Goal: Task Accomplishment & Management: Manage account settings

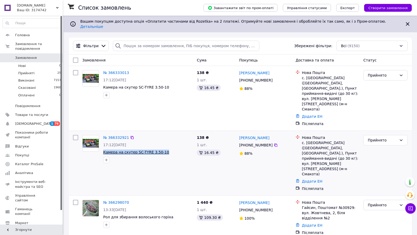
drag, startPoint x: 172, startPoint y: 139, endPoint x: 104, endPoint y: 137, distance: 68.5
click at [104, 150] on span "Камера на скутер SC-TYRE 3.50-10" at bounding box center [147, 152] width 89 height 5
copy span "Камера на скутер SC-TYRE 3.50-10"
click at [122, 135] on link "№ 366332921" at bounding box center [116, 137] width 26 height 4
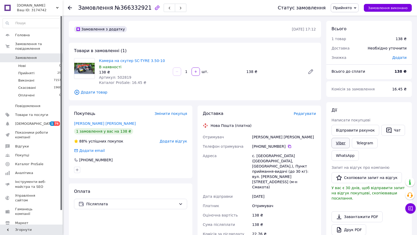
click at [341, 143] on link "Viber" at bounding box center [340, 143] width 18 height 10
click at [52, 56] on span "0" at bounding box center [55, 57] width 14 height 5
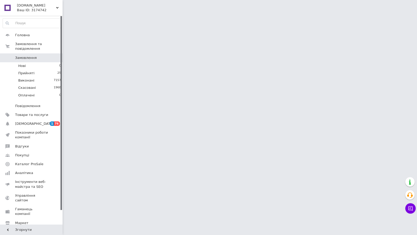
click at [53, 9] on div "Ваш ID: 3174742" at bounding box center [40, 10] width 46 height 5
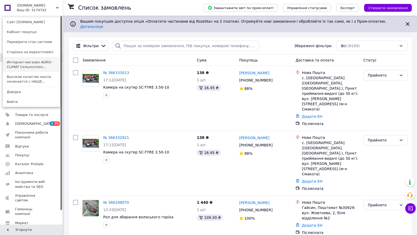
click at [48, 63] on link "Интернет-магазин AGRO-CLIMAT Сельхозтехн..." at bounding box center [31, 64] width 57 height 15
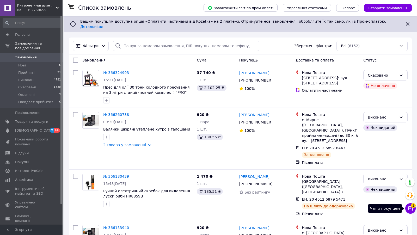
click at [410, 207] on icon at bounding box center [410, 208] width 5 height 5
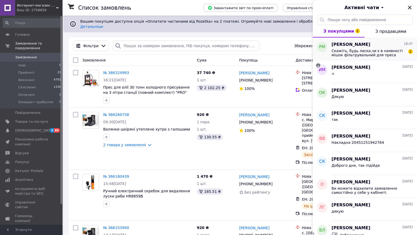
click at [364, 48] on div "Скажіть, будь ласка,чи є в наявності мішок фільтрувальний для преса сока 15 л? 2" at bounding box center [371, 52] width 81 height 9
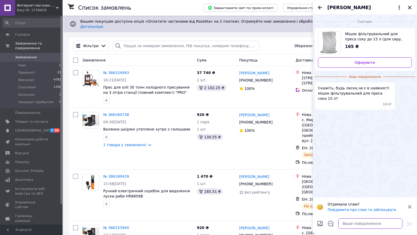
click at [358, 222] on textarea at bounding box center [370, 223] width 64 height 10
type textarea "Доброго дня, так є в наявності"
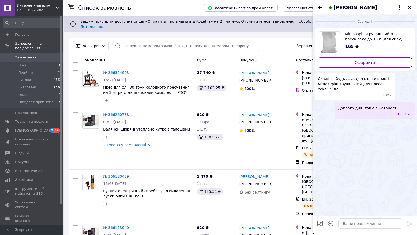
click at [358, 36] on span "Мішок фільтрувальний для преса соку до 15 л (для сиру, винограду, молока)" at bounding box center [376, 36] width 63 height 10
click at [408, 12] on div "Роман Мельник" at bounding box center [365, 7] width 104 height 15
click at [408, 9] on icon "Закрити" at bounding box center [409, 7] width 6 height 6
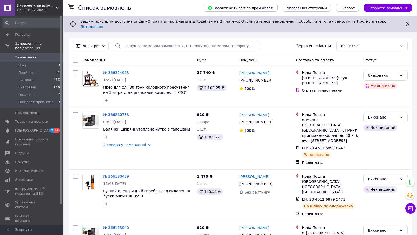
click at [39, 54] on link "Замовлення 0" at bounding box center [32, 57] width 64 height 9
click at [50, 6] on span "Интернет-магазин AGRO-CLIMAT Сельхозтехники и оборудования" at bounding box center [36, 5] width 39 height 5
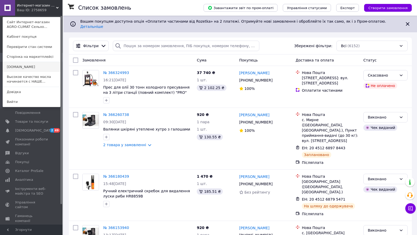
click at [44, 70] on link "[DOMAIN_NAME]" at bounding box center [31, 67] width 57 height 10
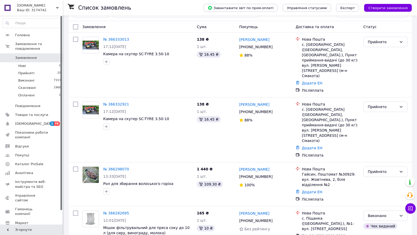
scroll to position [37, 0]
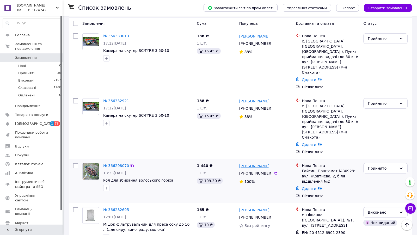
drag, startPoint x: 277, startPoint y: 143, endPoint x: 248, endPoint y: 141, distance: 28.7
click at [248, 163] on div "[PERSON_NAME]" at bounding box center [265, 166] width 53 height 7
copy link "Желіховський"
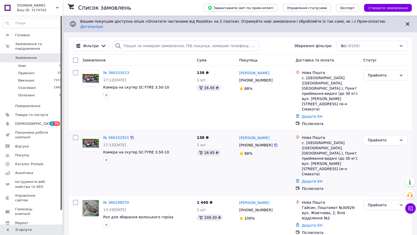
click at [340, 140] on div "с. [GEOGRAPHIC_DATA] ([GEOGRAPHIC_DATA], [GEOGRAPHIC_DATA].), Пункт приймання-в…" at bounding box center [330, 158] width 57 height 36
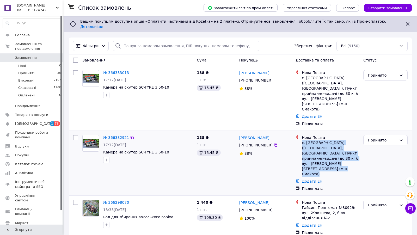
copy ul "с. [GEOGRAPHIC_DATA] ([GEOGRAPHIC_DATA], [GEOGRAPHIC_DATA].), Пункт приймання-в…"
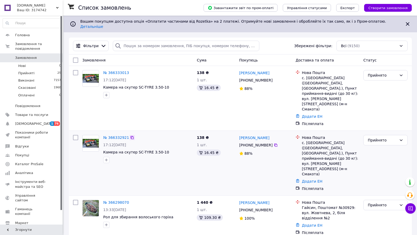
click at [131, 136] on icon at bounding box center [132, 137] width 3 height 3
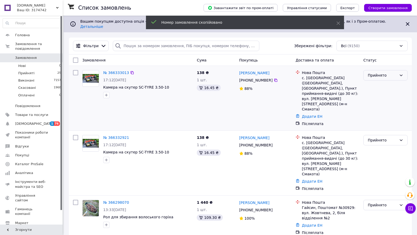
click at [373, 73] on div "Прийнято" at bounding box center [382, 75] width 29 height 6
click at [379, 90] on li "Скасовано" at bounding box center [385, 90] width 44 height 9
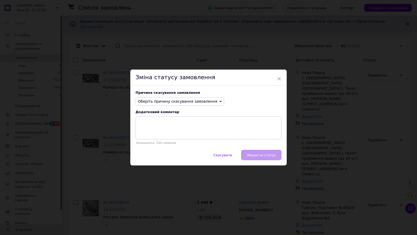
click at [160, 102] on span "Оберіть причину скасування замовлення" at bounding box center [177, 101] width 79 height 4
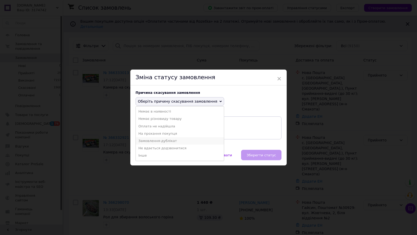
click at [157, 141] on li "Замовлення-дублікат" at bounding box center [180, 140] width 88 height 7
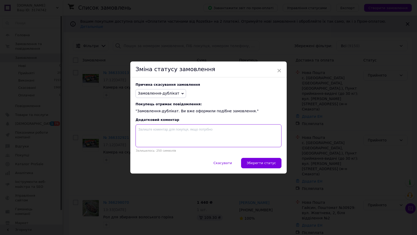
click at [157, 131] on textarea at bounding box center [208, 135] width 146 height 23
paste textarea "366332921"
type textarea "№366332921"
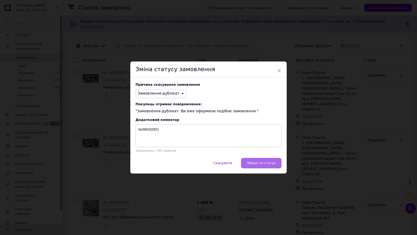
click at [264, 165] on button "Зберегти статус" at bounding box center [261, 163] width 40 height 10
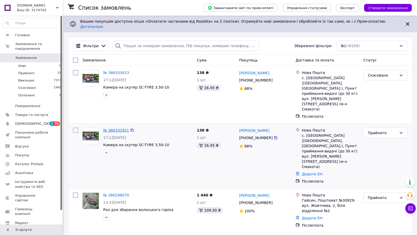
click at [115, 128] on link "№ 366332921" at bounding box center [116, 130] width 26 height 4
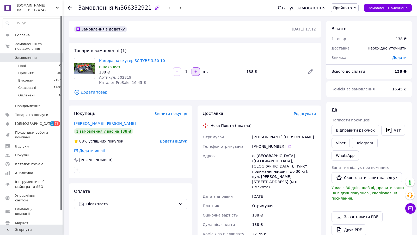
click at [196, 72] on icon "button" at bounding box center [196, 72] width 4 height 4
type input "2"
click at [279, 137] on div "Шугальов Олександр" at bounding box center [284, 136] width 66 height 9
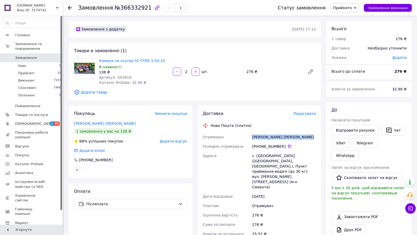
copy div "Шугальов Олександр"
click at [288, 146] on icon at bounding box center [289, 146] width 3 height 3
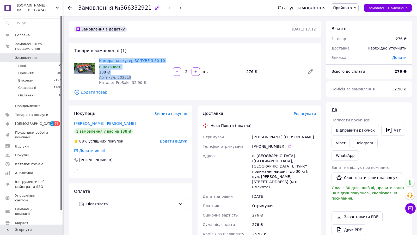
drag, startPoint x: 141, startPoint y: 76, endPoint x: 97, endPoint y: 58, distance: 47.5
click at [97, 58] on div "Камера на скутер SC-TYRE 3.50-10 В наявності 138 ₴ Артикул: 502819 Каталог ProS…" at bounding box center [134, 71] width 74 height 29
copy div "Камера на скутер SC-TYRE 3.50-10 В наявності 138 ₴ Артикул: 502819"
click at [303, 114] on span "Редагувати" at bounding box center [305, 113] width 22 height 4
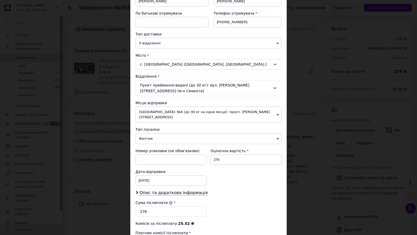
scroll to position [175, 0]
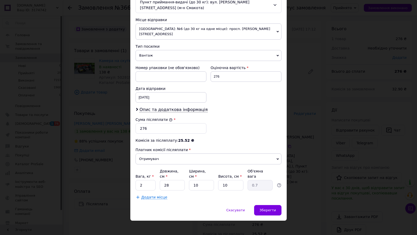
click at [308, 162] on div "× Редагування доставки Спосіб доставки Нова Пошта (платна) Платник Отримувач Ві…" at bounding box center [208, 117] width 417 height 235
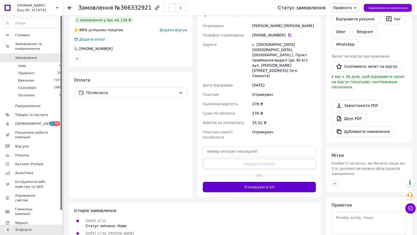
scroll to position [123, 0]
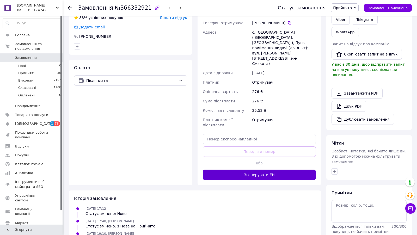
click at [281, 170] on button "Згенерувати ЕН" at bounding box center [259, 175] width 113 height 10
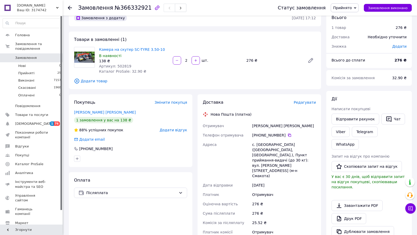
scroll to position [9, 0]
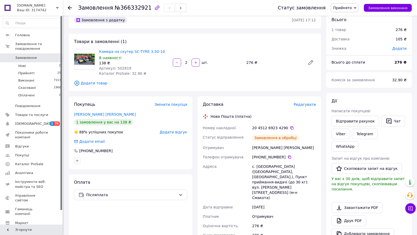
click at [291, 127] on icon at bounding box center [291, 127] width 3 height 3
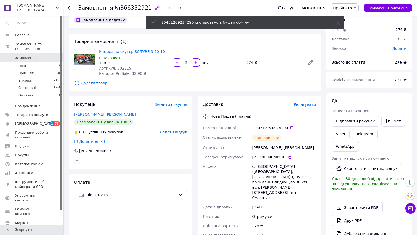
click at [32, 54] on link "Замовлення 0" at bounding box center [32, 57] width 64 height 9
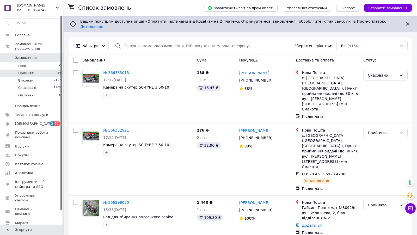
click at [42, 70] on li "Прийняті 24" at bounding box center [32, 73] width 64 height 7
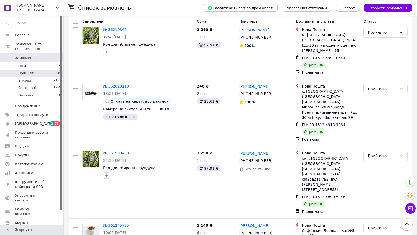
scroll to position [525, 0]
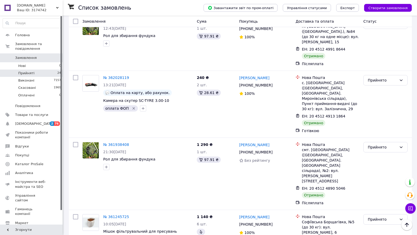
click at [39, 12] on div "Ваш ID: 3174742" at bounding box center [40, 10] width 46 height 5
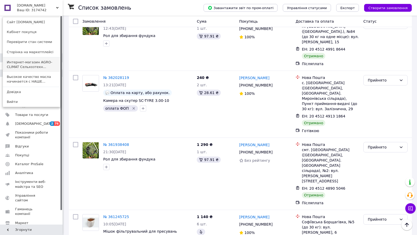
click at [53, 69] on link "Интернет-магазин AGRO-CLIMAT Сельхозтехн..." at bounding box center [31, 64] width 57 height 15
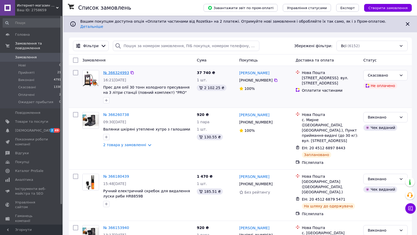
click at [115, 71] on link "№ 366324993" at bounding box center [116, 73] width 26 height 4
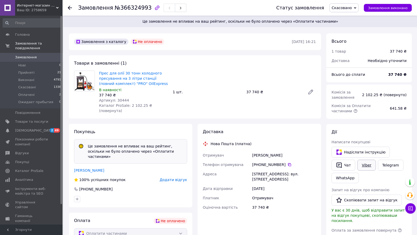
click at [366, 166] on link "Viber" at bounding box center [366, 165] width 18 height 11
click at [51, 74] on li "Прийняті 21" at bounding box center [32, 72] width 64 height 7
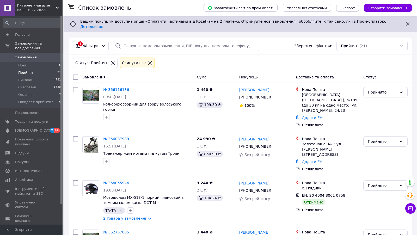
click at [42, 58] on span "Замовлення" at bounding box center [31, 57] width 33 height 5
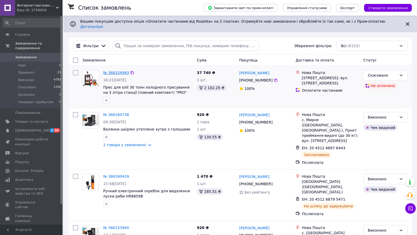
click at [116, 71] on link "№ 366324993" at bounding box center [116, 73] width 26 height 4
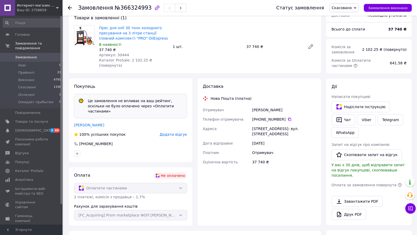
scroll to position [47, 0]
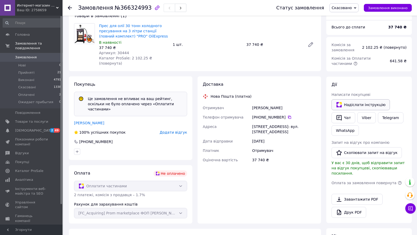
click at [349, 101] on button "Надіслати інструкцію" at bounding box center [360, 104] width 58 height 11
click at [57, 8] on icon at bounding box center [57, 8] width 3 height 3
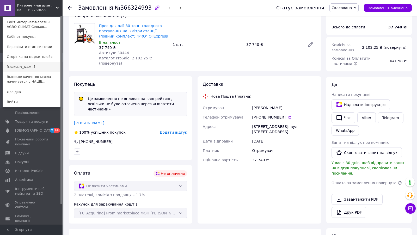
click at [30, 66] on link "[DOMAIN_NAME]" at bounding box center [31, 67] width 57 height 10
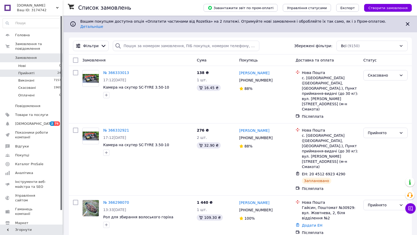
click at [30, 75] on span "Прийняті" at bounding box center [26, 73] width 16 height 5
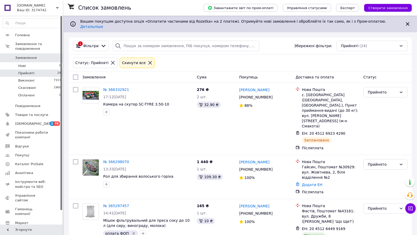
click at [53, 7] on span "[DOMAIN_NAME]" at bounding box center [36, 5] width 39 height 5
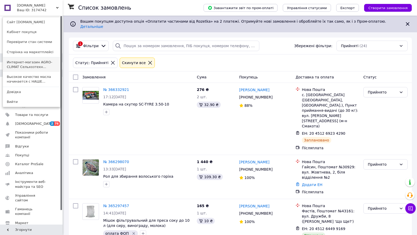
click at [51, 68] on link "Интернет-магазин AGRO-CLIMAT Сельхозтехн..." at bounding box center [31, 64] width 57 height 15
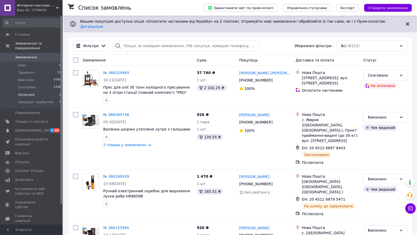
scroll to position [22, 0]
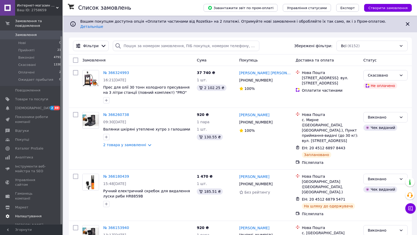
click at [23, 214] on span "Налаштування" at bounding box center [28, 216] width 27 height 5
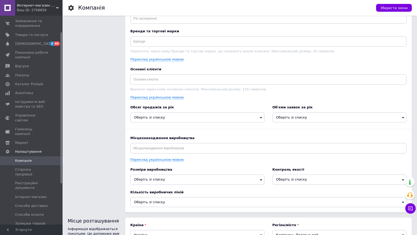
scroll to position [596, 0]
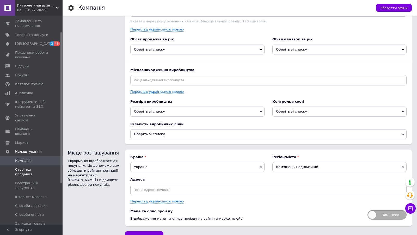
click at [44, 167] on span "Сторінка продавця" at bounding box center [31, 171] width 33 height 9
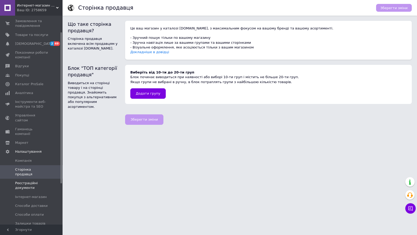
click at [44, 181] on span "Реєстраційні документи" at bounding box center [31, 185] width 33 height 9
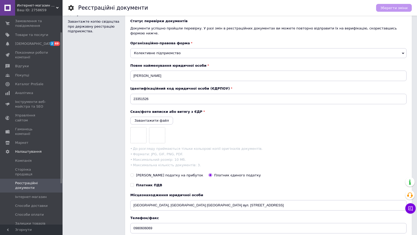
scroll to position [18, 0]
click at [140, 129] on div at bounding box center [139, 135] width 16 height 16
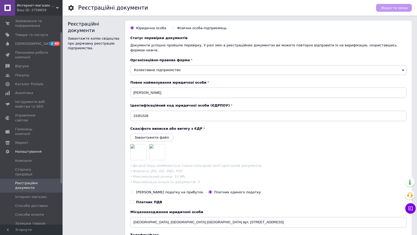
scroll to position [0, 0]
click at [156, 148] on div at bounding box center [157, 153] width 16 height 16
click at [22, 193] on link "Інтернет-магазин" at bounding box center [32, 197] width 64 height 9
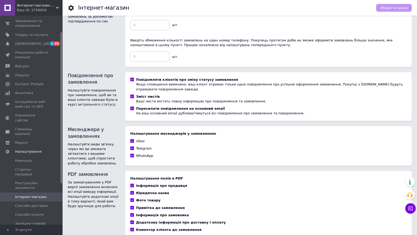
scroll to position [292, 0]
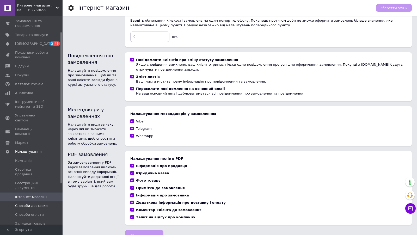
click at [32, 203] on span "Способи доставки" at bounding box center [31, 205] width 33 height 5
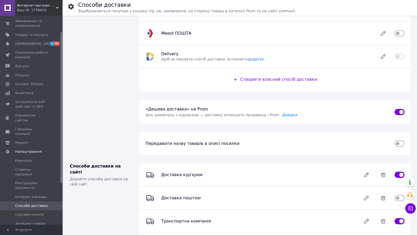
scroll to position [149, 0]
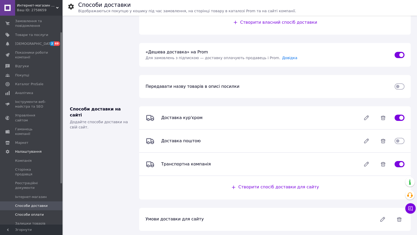
click at [41, 212] on span "Способи оплати" at bounding box center [29, 214] width 29 height 5
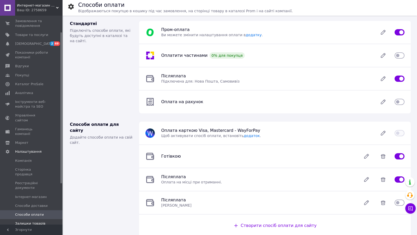
click at [26, 221] on span "Залишки товарів" at bounding box center [30, 223] width 30 height 5
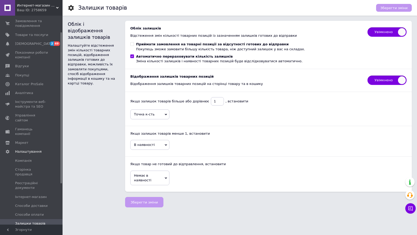
click at [154, 116] on span "Точна к-сть" at bounding box center [149, 114] width 39 height 10
click at [191, 110] on div "Точна к-сть В наявності Більше" at bounding box center [268, 114] width 276 height 11
click at [156, 147] on span "В наявності" at bounding box center [149, 145] width 39 height 10
click at [207, 140] on div "В наявності Менше Точна к-сть" at bounding box center [268, 145] width 276 height 11
click at [161, 174] on span "Немає в наявності" at bounding box center [149, 178] width 39 height 15
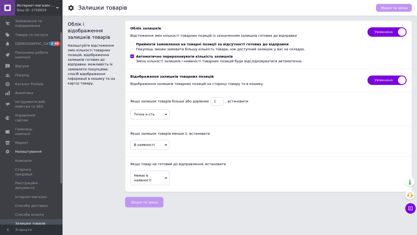
click at [220, 154] on div "Якщо залишок товарів більше або дорівнює   1   , встановити Точна к-сть В наявн…" at bounding box center [268, 139] width 276 height 95
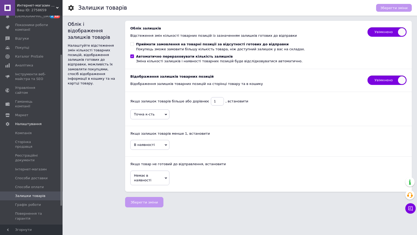
scroll to position [53, 0]
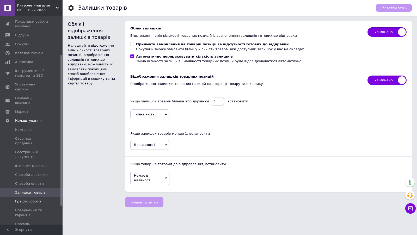
click at [29, 199] on span "Графік роботи" at bounding box center [28, 201] width 26 height 5
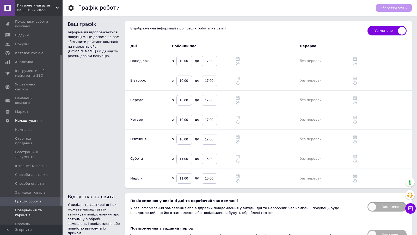
click at [30, 208] on span "Повернення та гарантія" at bounding box center [31, 212] width 33 height 9
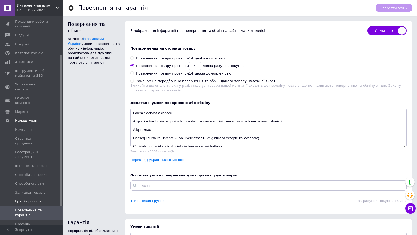
click at [28, 197] on link "Графік роботи" at bounding box center [32, 201] width 64 height 9
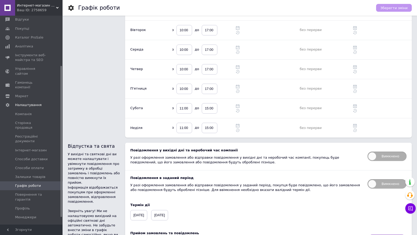
scroll to position [89, 0]
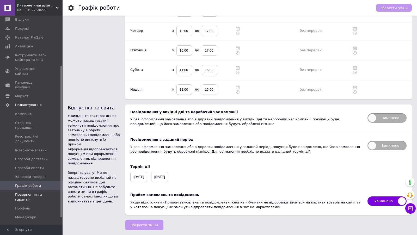
click at [27, 192] on span "Повернення та гарантія" at bounding box center [31, 196] width 33 height 9
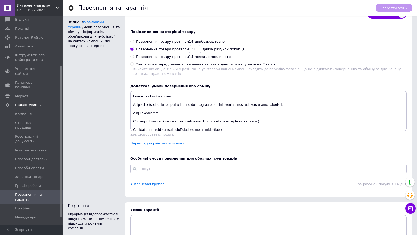
scroll to position [17, 0]
click at [152, 142] on link "Переклад українською мовою" at bounding box center [156, 143] width 53 height 4
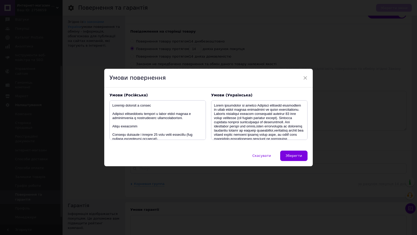
click at [294, 20] on div "× Умови повернення Умови (Російська) Умови (Українська) Скасувати   Зберегти" at bounding box center [208, 117] width 417 height 235
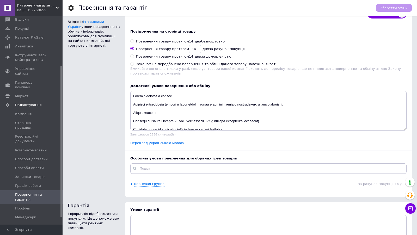
scroll to position [67, 0]
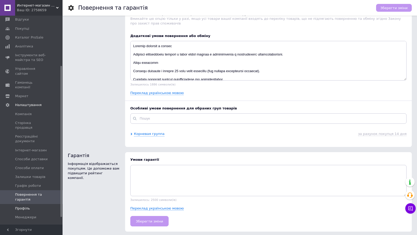
click at [34, 204] on link "Профіль" at bounding box center [32, 208] width 64 height 9
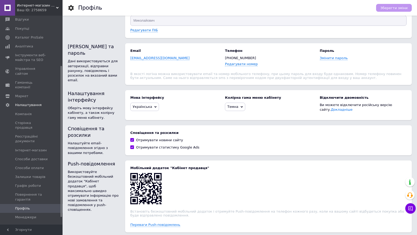
scroll to position [59, 0]
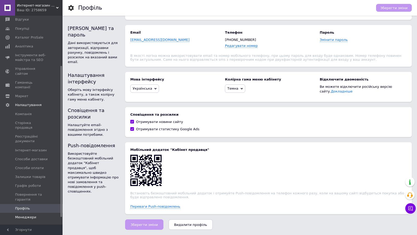
click at [36, 215] on span "Менеджери" at bounding box center [31, 217] width 33 height 5
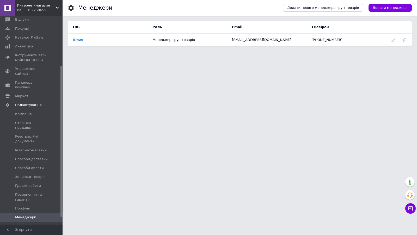
click at [23, 224] on span "Управління API-токенами" at bounding box center [31, 228] width 33 height 9
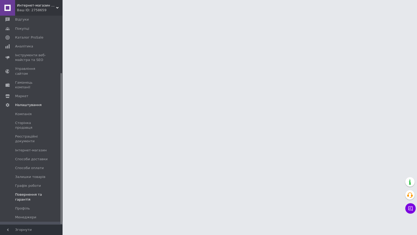
scroll to position [79, 0]
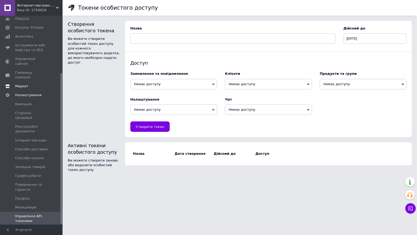
click at [30, 84] on span "Маркет" at bounding box center [31, 86] width 33 height 5
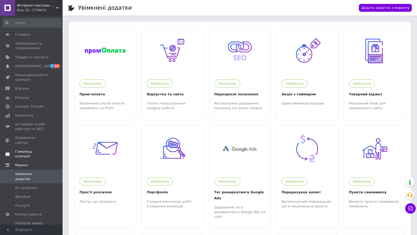
click at [32, 149] on span "Гаманець компанії" at bounding box center [31, 153] width 33 height 9
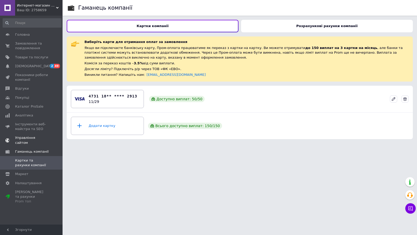
click at [36, 137] on span "Управління сайтом" at bounding box center [31, 139] width 33 height 9
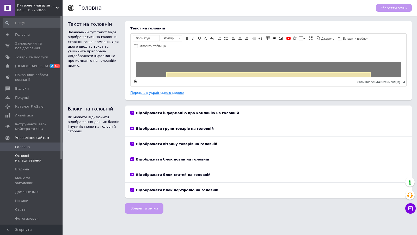
click at [29, 161] on span "Основні налаштування" at bounding box center [31, 157] width 33 height 9
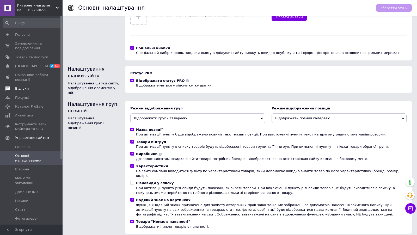
scroll to position [59, 0]
click at [40, 66] on span "[DEMOGRAPHIC_DATA]" at bounding box center [31, 66] width 33 height 5
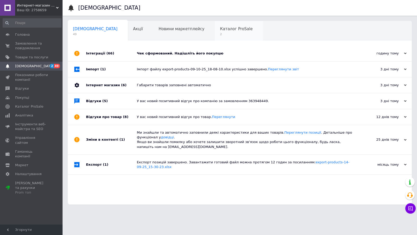
click at [220, 33] on span "2" at bounding box center [236, 34] width 33 height 4
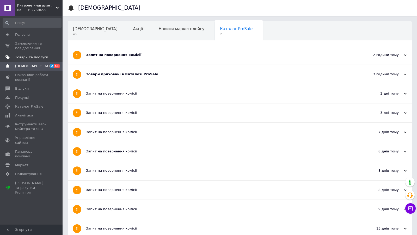
click at [31, 58] on span "Товари та послуги" at bounding box center [31, 57] width 33 height 5
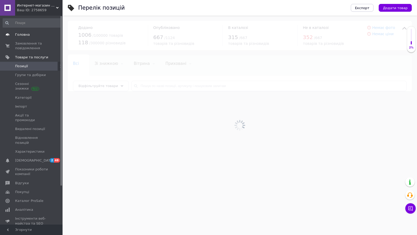
click at [29, 36] on span "Головна" at bounding box center [31, 34] width 33 height 5
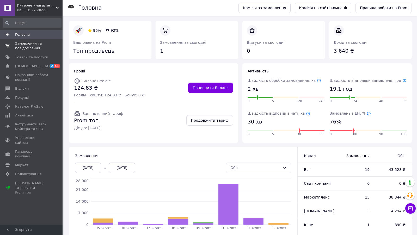
click at [29, 48] on span "Замовлення та повідомлення" at bounding box center [31, 45] width 33 height 9
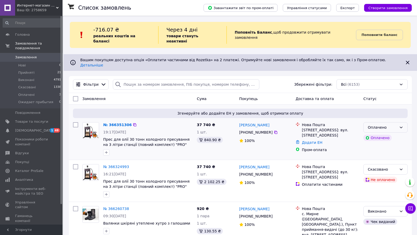
click at [401, 125] on icon at bounding box center [401, 127] width 4 height 4
click at [389, 127] on li "Прийнято" at bounding box center [385, 128] width 44 height 9
click at [114, 123] on link "№ 366351306" at bounding box center [116, 125] width 26 height 4
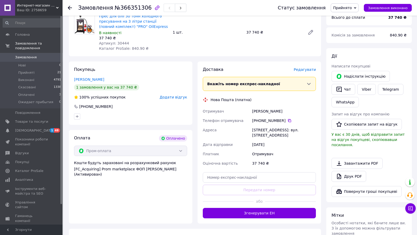
scroll to position [256, 0]
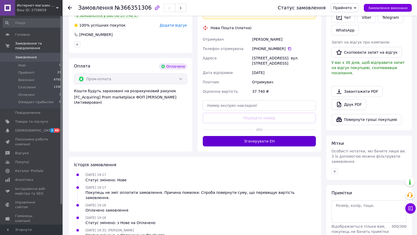
click at [286, 136] on button "Згенерувати ЕН" at bounding box center [259, 141] width 113 height 10
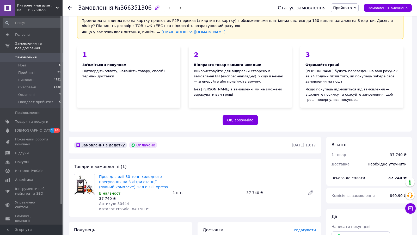
scroll to position [0, 0]
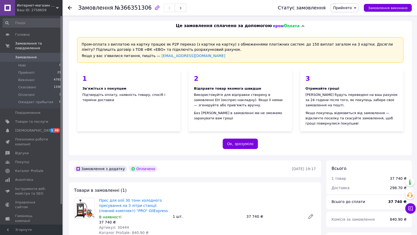
click at [44, 57] on span "Замовлення" at bounding box center [31, 57] width 33 height 5
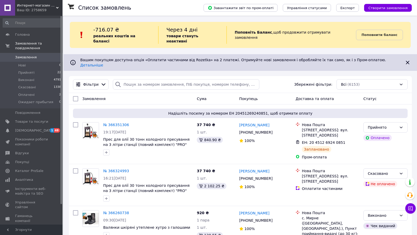
click at [44, 56] on span "Замовлення" at bounding box center [31, 57] width 33 height 5
click at [36, 58] on span "Замовлення" at bounding box center [31, 57] width 33 height 5
click at [51, 10] on div "Ваш ID: 2758659" at bounding box center [40, 10] width 46 height 5
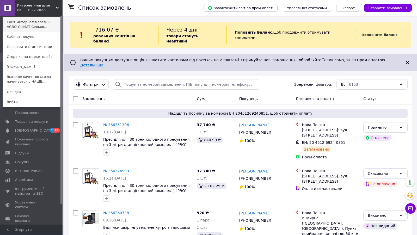
click at [51, 21] on link "Сайт Интернет-магазин AGRO-CLIMAT Сельхо..." at bounding box center [31, 24] width 57 height 15
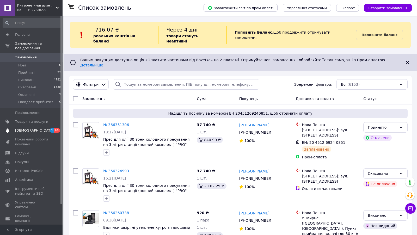
click at [44, 131] on span "[DEMOGRAPHIC_DATA]" at bounding box center [31, 130] width 33 height 5
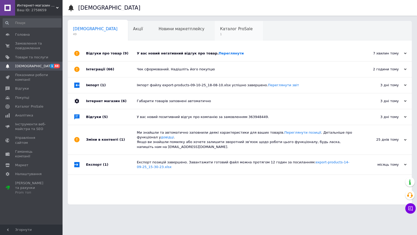
click at [220, 27] on span "Каталог ProSale" at bounding box center [236, 29] width 33 height 5
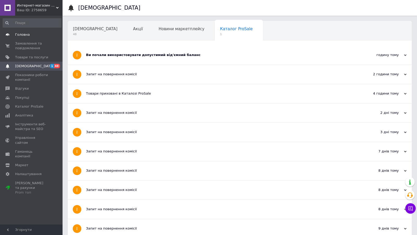
click at [38, 35] on span "Головна" at bounding box center [31, 34] width 33 height 5
